Goal: Information Seeking & Learning: Learn about a topic

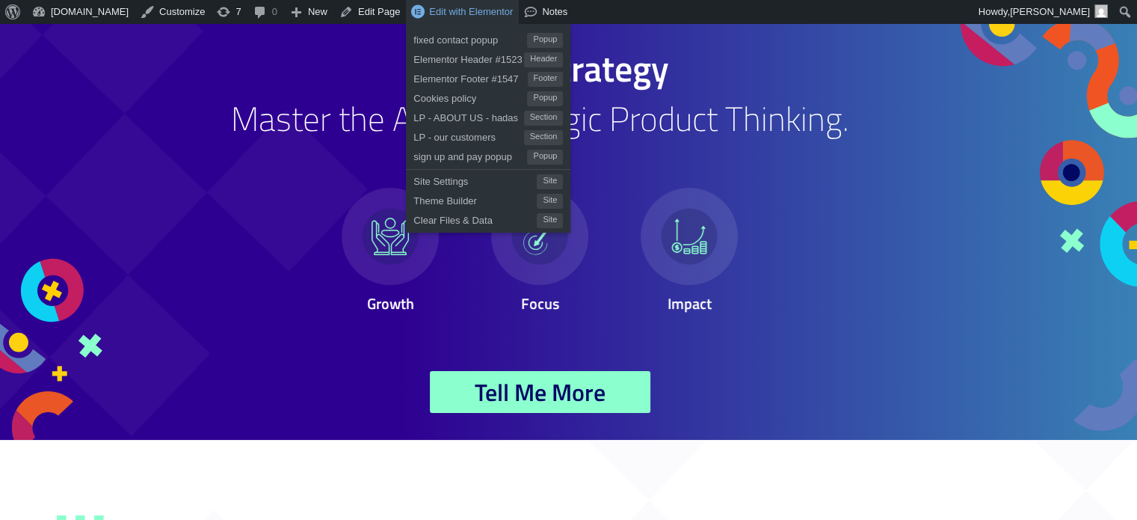
click at [433, 10] on span "Edit with Elementor" at bounding box center [471, 11] width 84 height 11
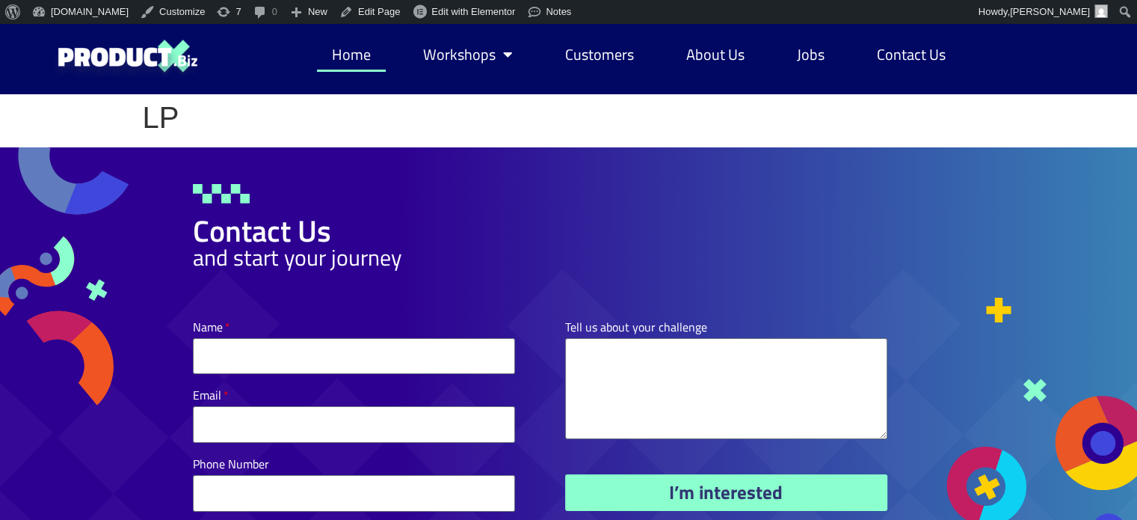
click at [356, 53] on link "Home" at bounding box center [351, 54] width 69 height 34
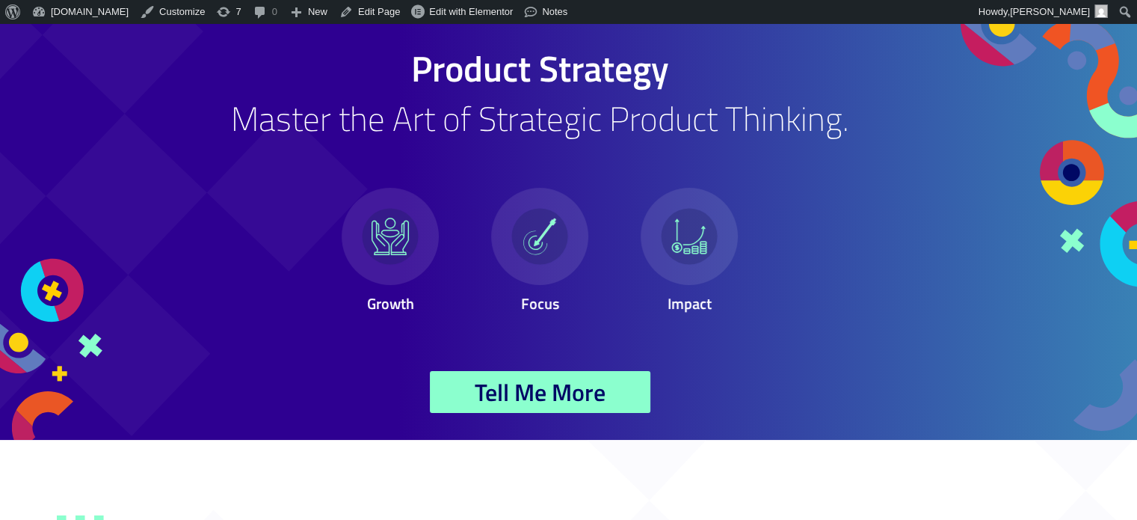
drag, startPoint x: 380, startPoint y: 92, endPoint x: 364, endPoint y: 73, distance: 24.4
click at [364, 73] on h1 "Product Strategy" at bounding box center [540, 69] width 695 height 36
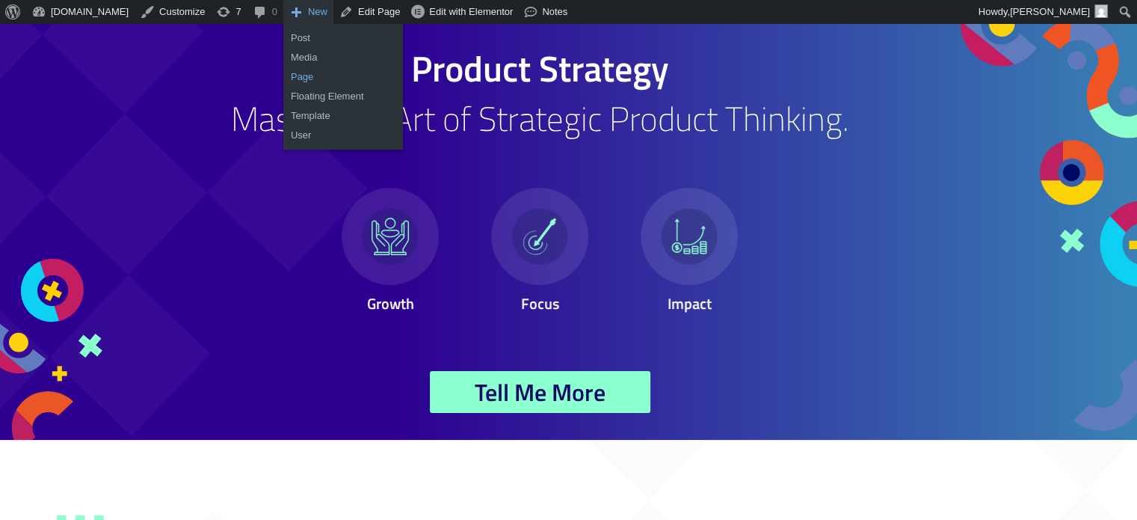
click at [283, 80] on link "Page" at bounding box center [343, 76] width 120 height 19
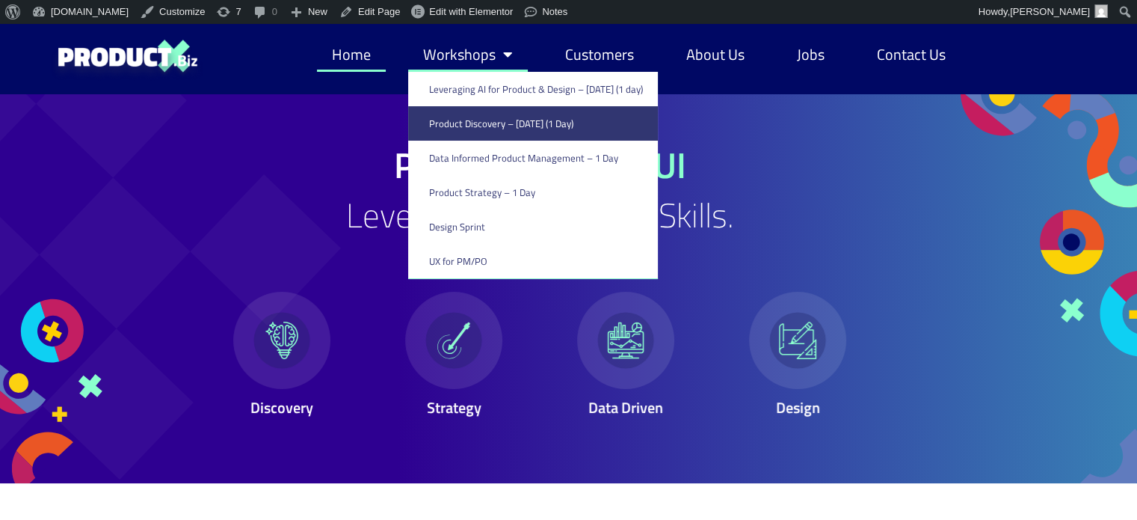
click at [467, 126] on link "Product Discovery​ – [DATE] (1 Day)" at bounding box center [533, 123] width 250 height 34
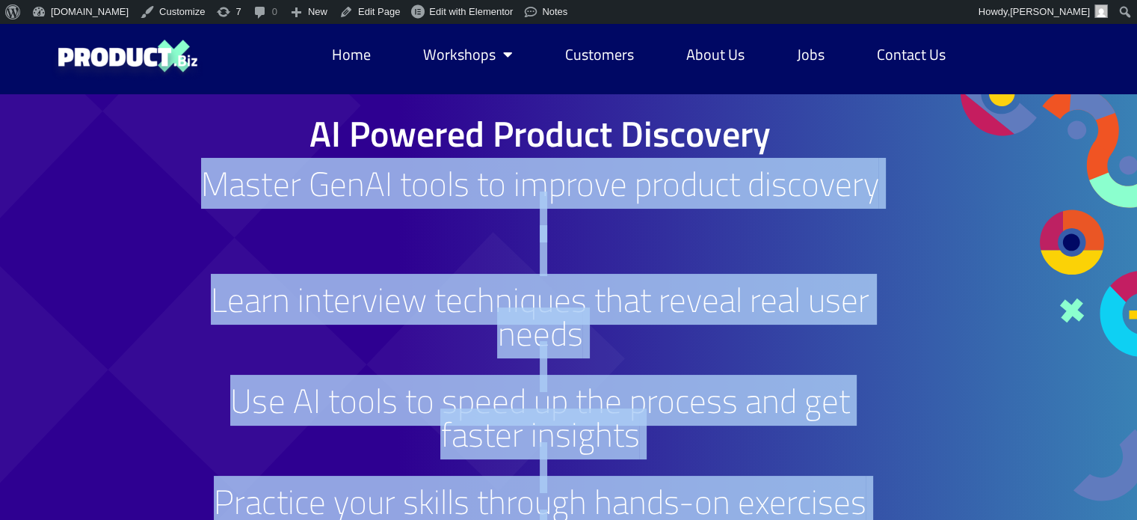
drag, startPoint x: 871, startPoint y: 188, endPoint x: 293, endPoint y: 186, distance: 578.1
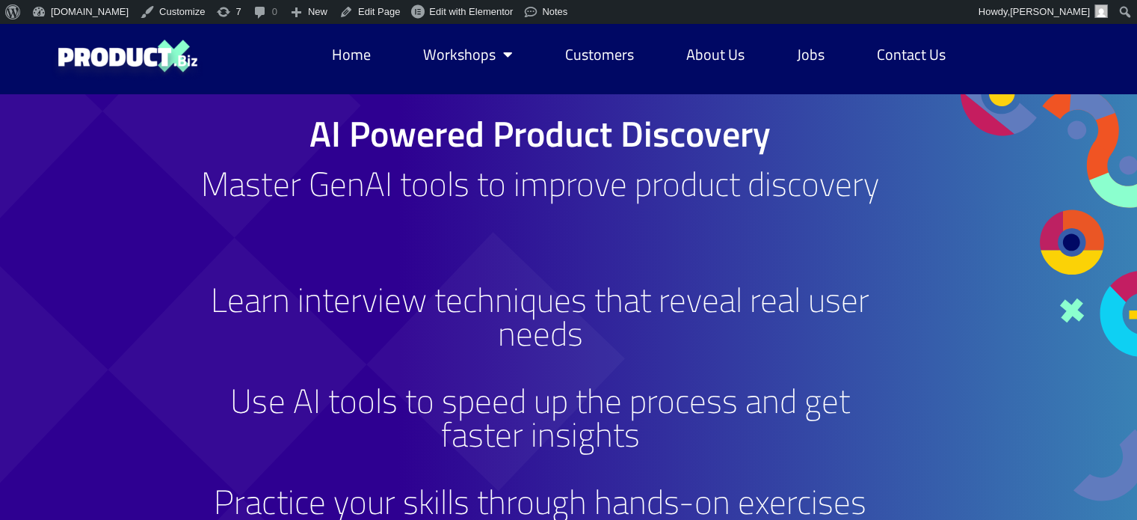
click at [677, 202] on h2 "Master GenAI tools to improve product discovery" at bounding box center [540, 217] width 695 height 101
click at [853, 185] on h2 "Master GenAI tools to improve product discovery" at bounding box center [540, 217] width 695 height 101
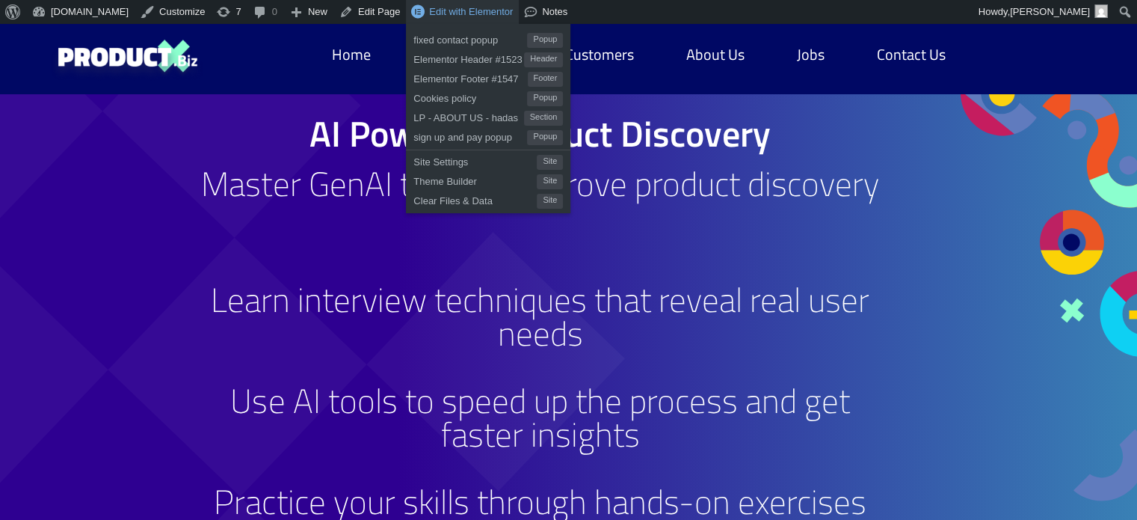
click at [441, 7] on span "Edit with Elementor" at bounding box center [471, 11] width 84 height 11
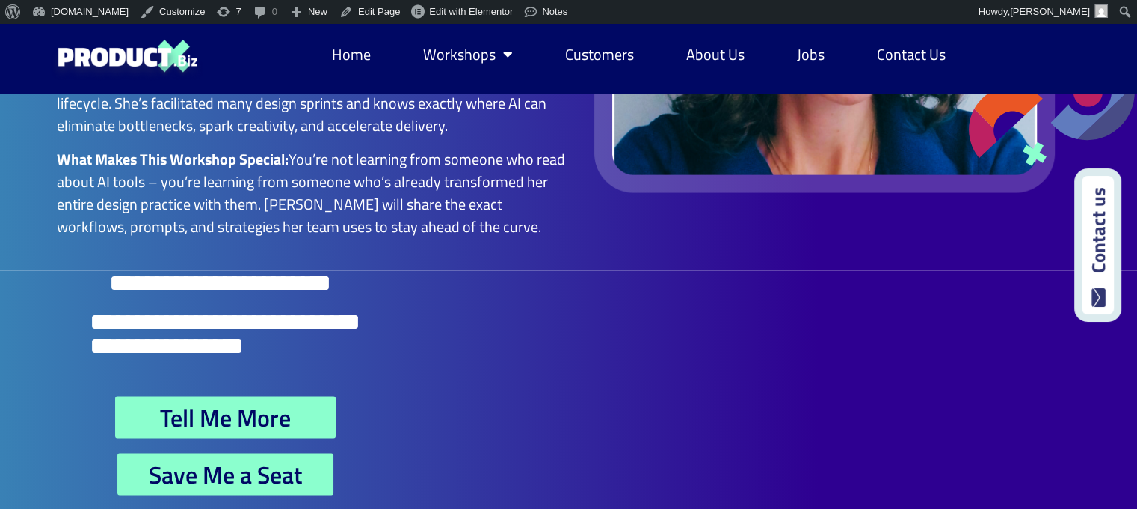
scroll to position [2967, 0]
